Goal: Task Accomplishment & Management: Manage account settings

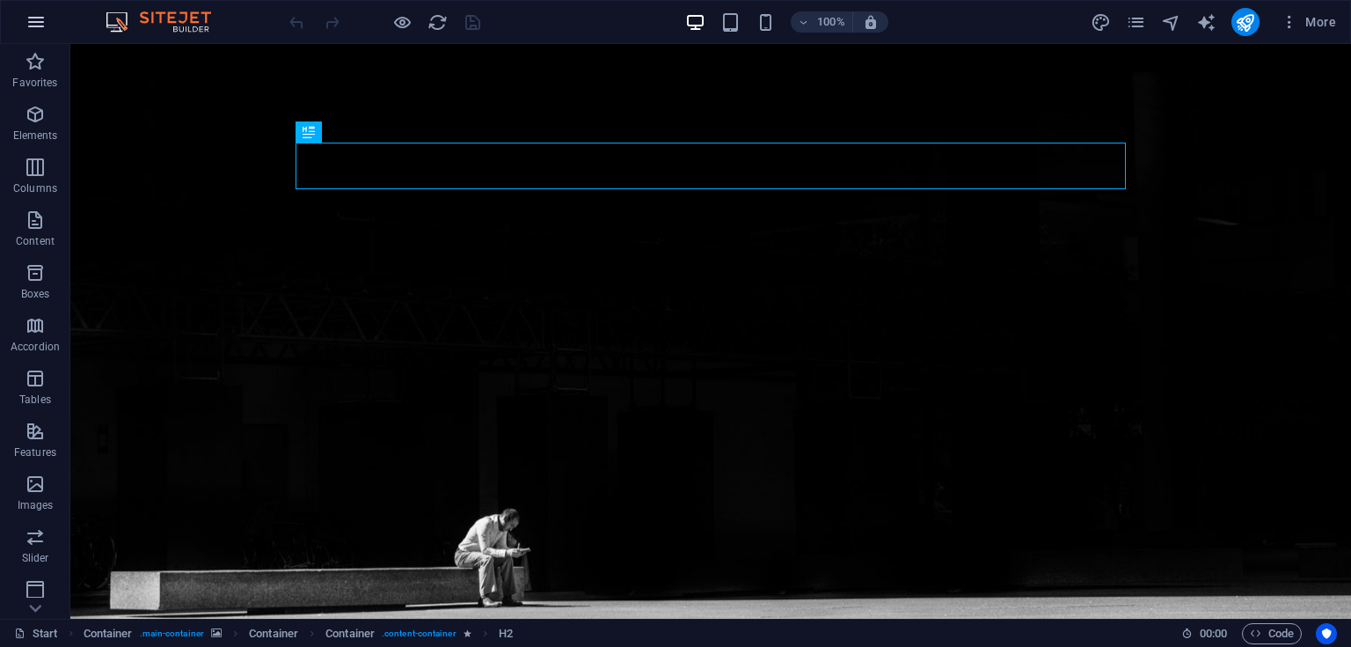
click at [44, 24] on icon "button" at bounding box center [36, 21] width 21 height 21
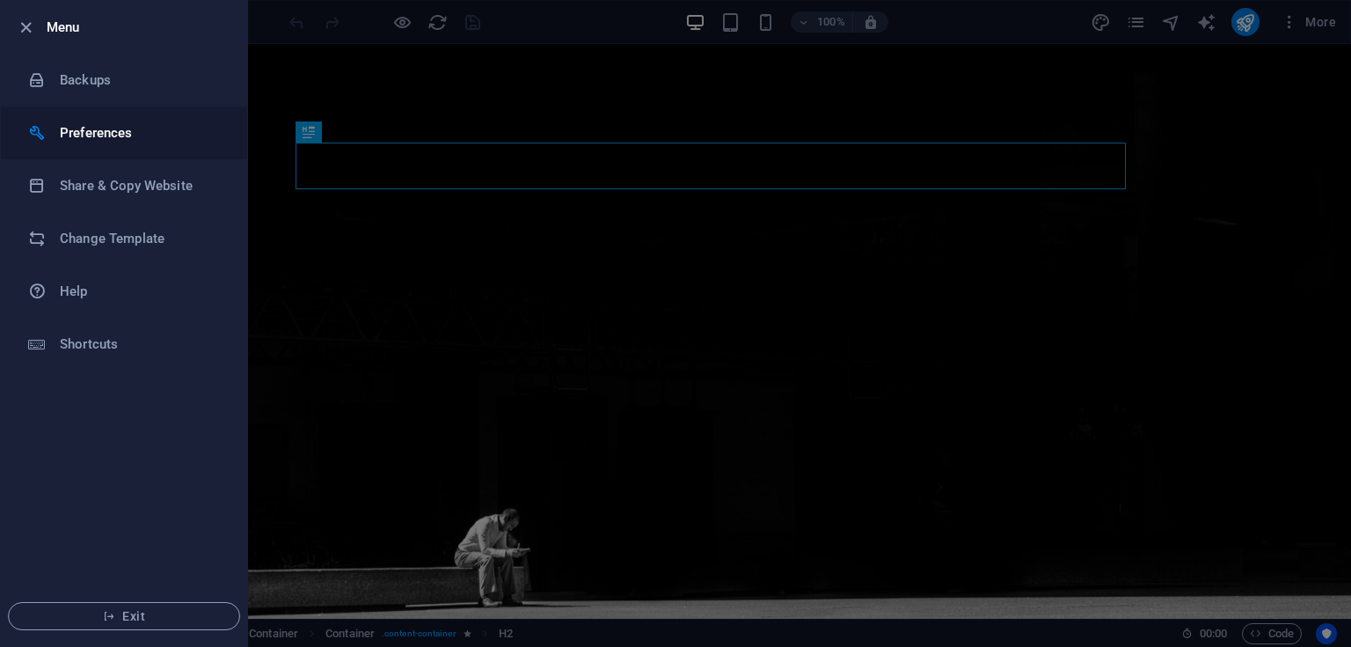
click at [68, 119] on li "Preferences" at bounding box center [124, 132] width 246 height 53
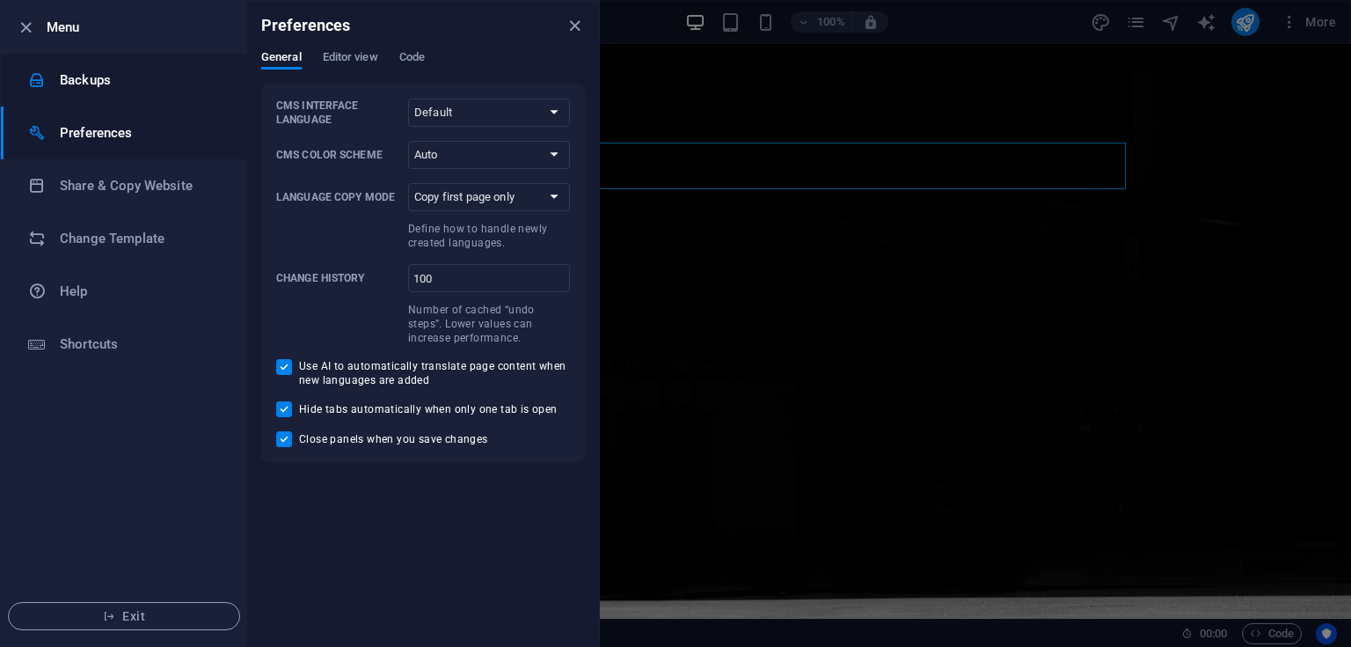
click at [94, 77] on h6 "Backups" at bounding box center [141, 79] width 163 height 21
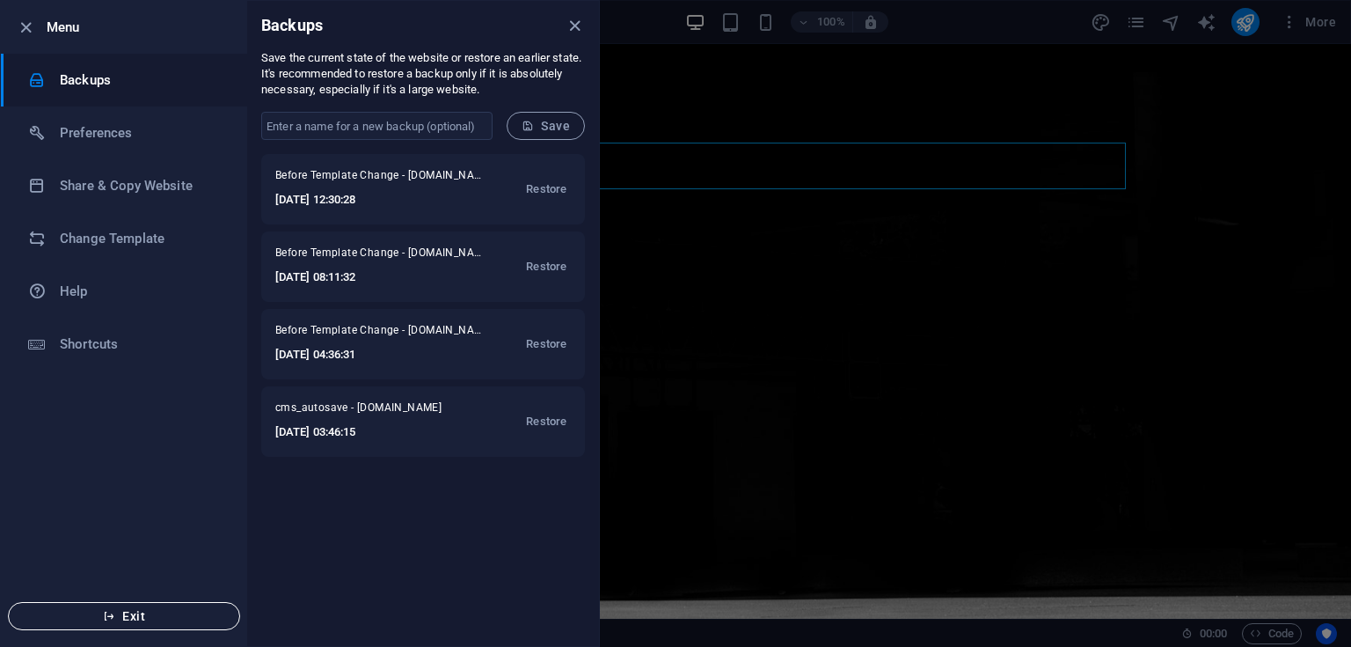
click at [172, 611] on span "Exit" at bounding box center [124, 616] width 202 height 14
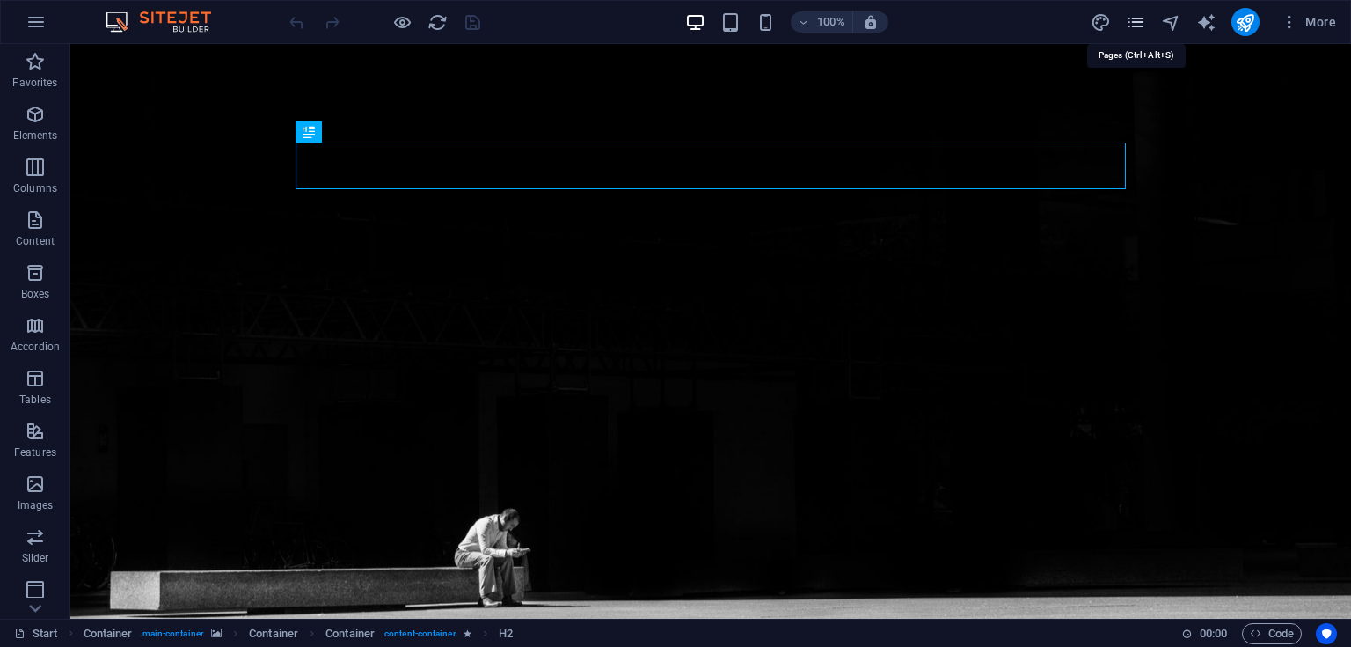
click at [1133, 16] on icon "pages" at bounding box center [1136, 22] width 20 height 20
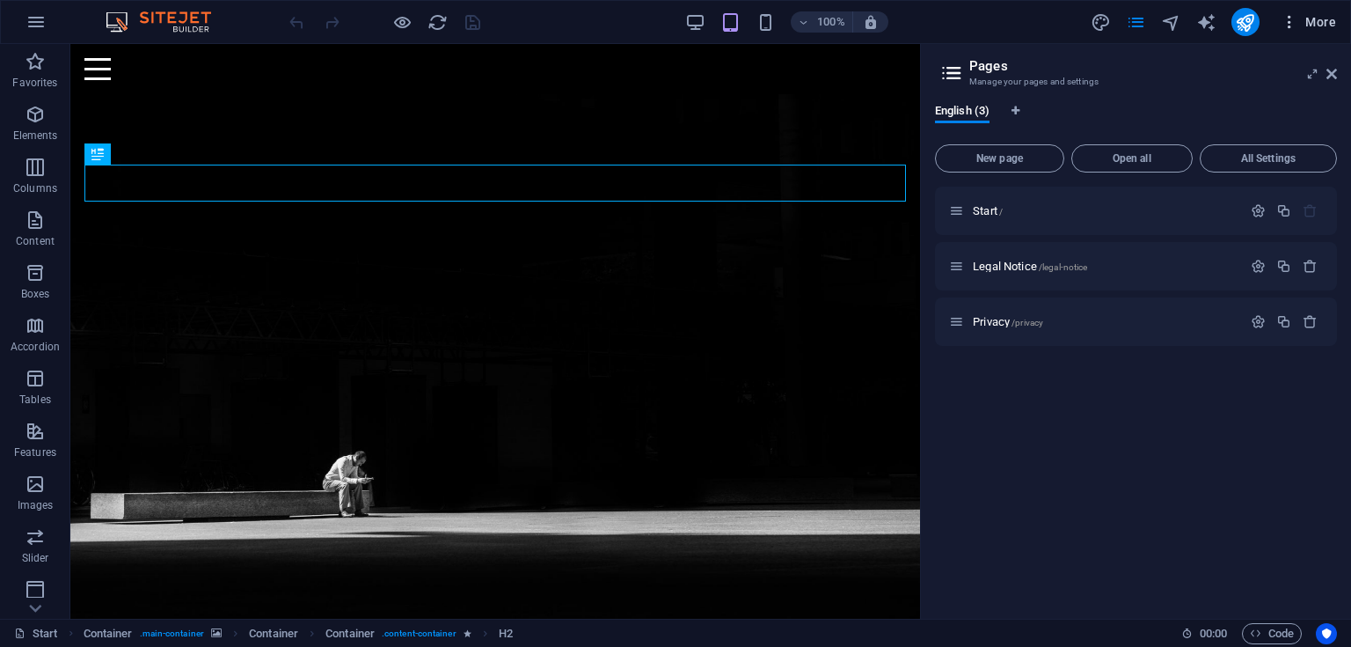
click at [1288, 27] on icon "button" at bounding box center [1290, 22] width 18 height 18
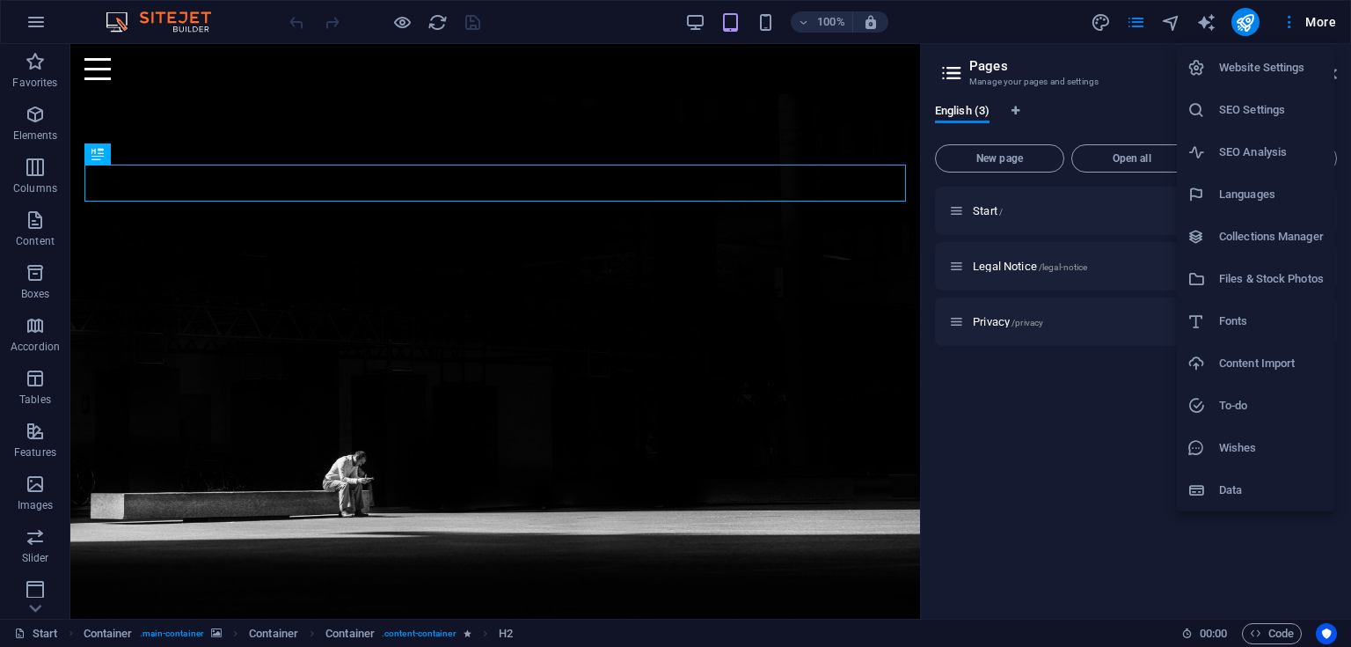
click at [1203, 66] on icon at bounding box center [1196, 68] width 18 height 18
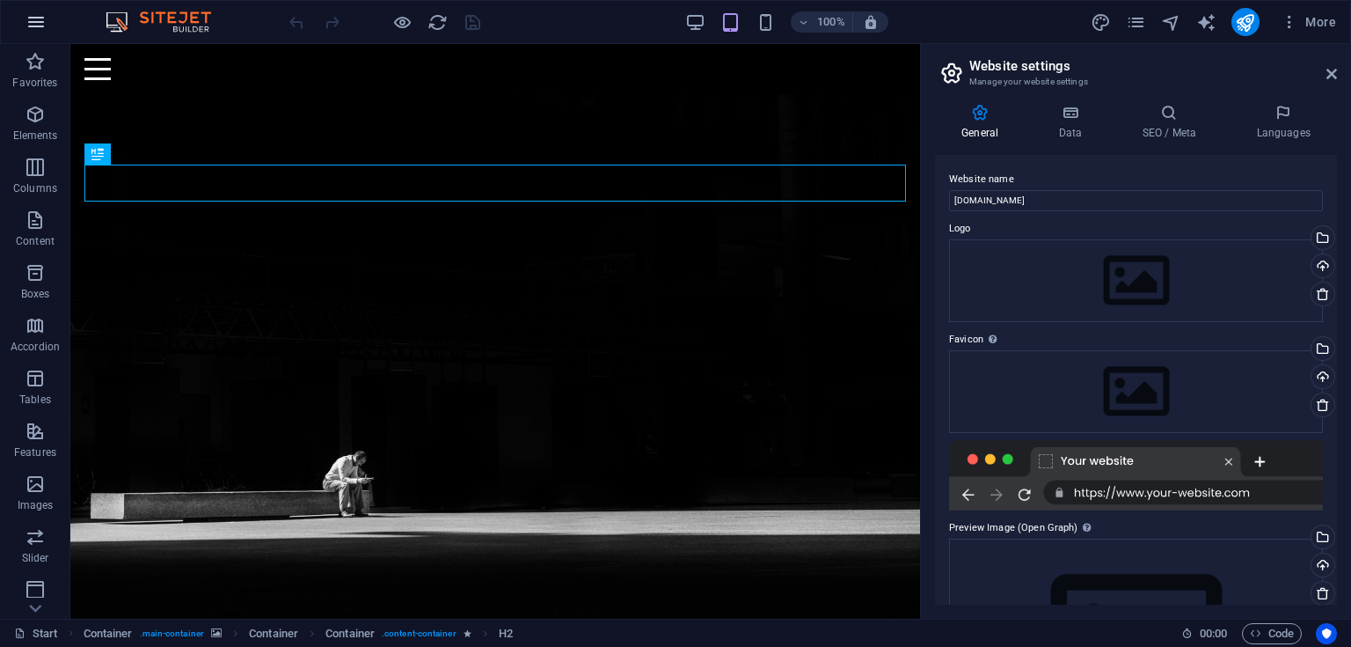
click at [28, 13] on icon "button" at bounding box center [36, 21] width 21 height 21
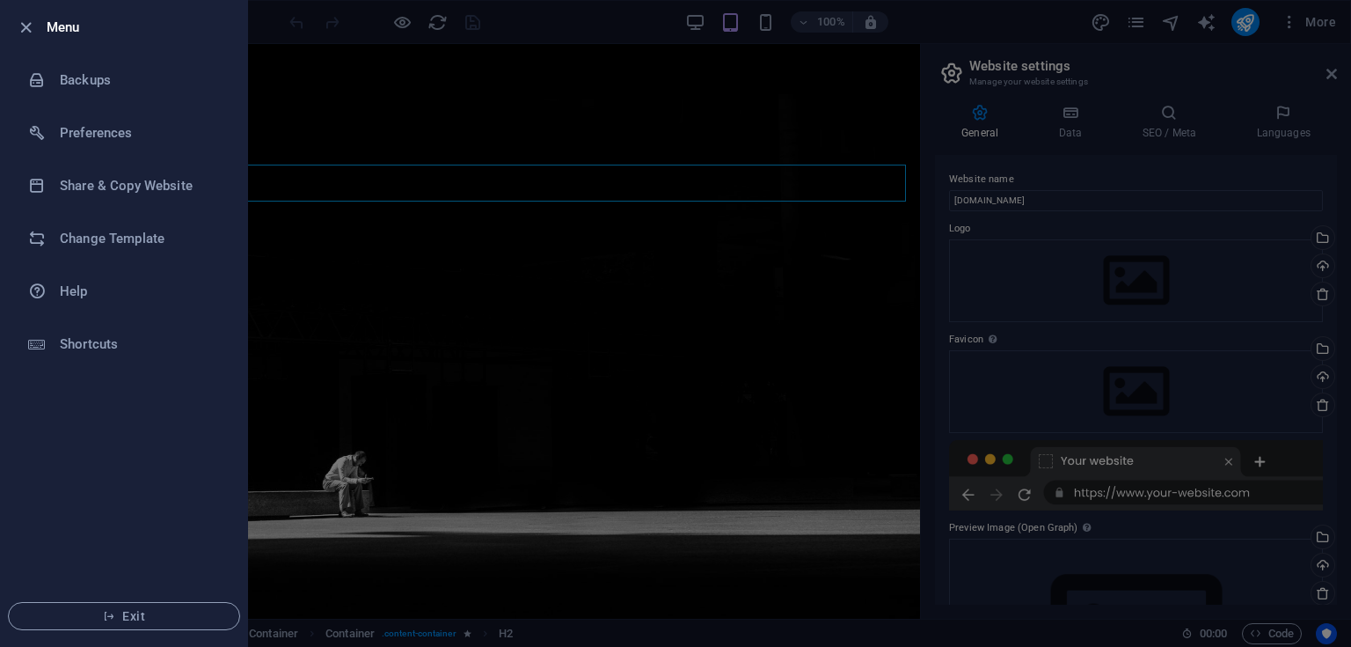
click at [444, 166] on div at bounding box center [675, 323] width 1351 height 647
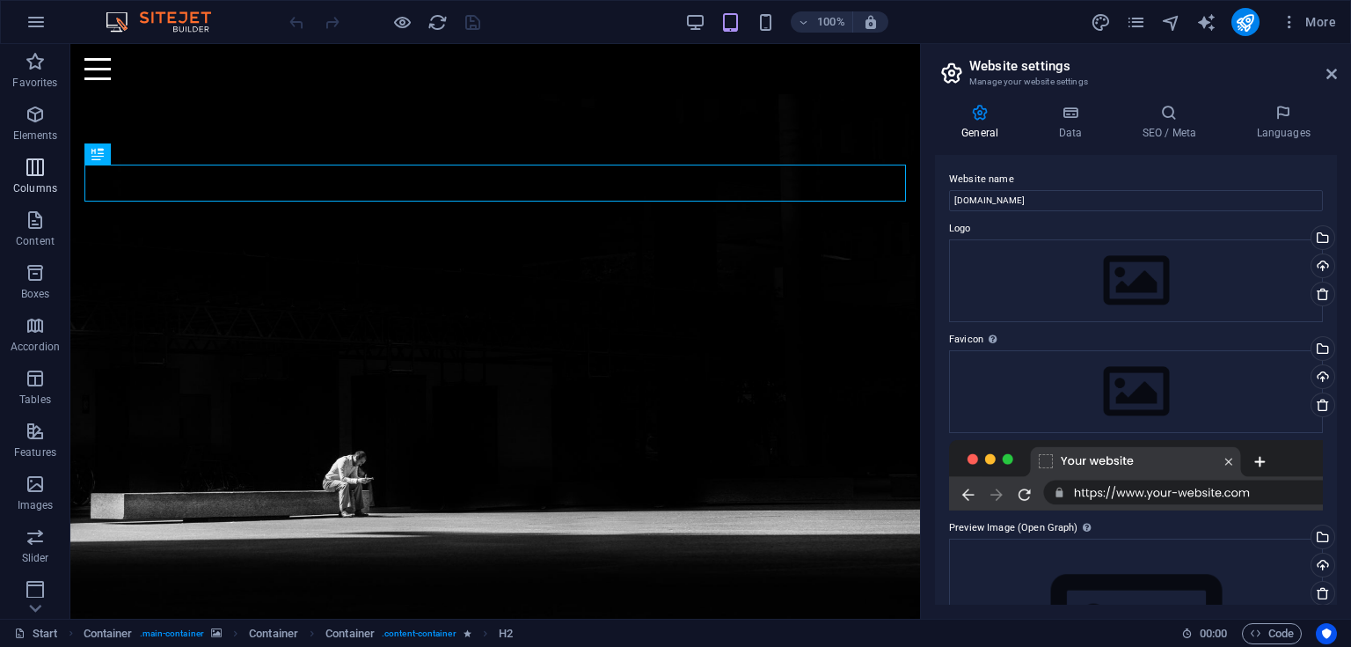
scroll to position [216, 0]
